Goal: Check status

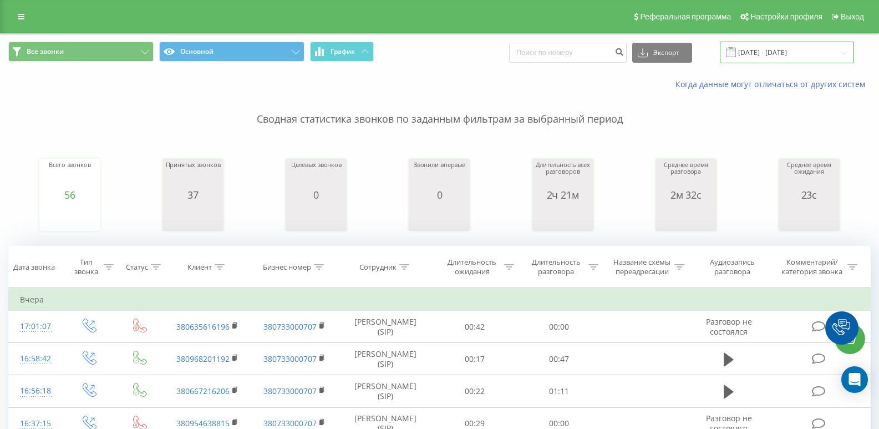
click at [804, 53] on input "[DATE] - [DATE]" at bounding box center [787, 53] width 134 height 22
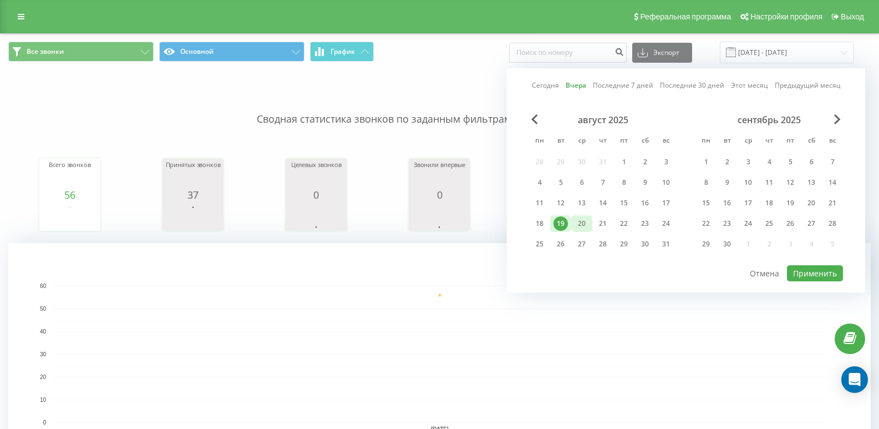
click at [582, 228] on div "20" at bounding box center [581, 223] width 14 height 14
click at [827, 271] on button "Применить" at bounding box center [815, 273] width 56 height 16
type input "20.08.2025 - 20.08.2025"
